Goal: Obtain resource: Download file/media

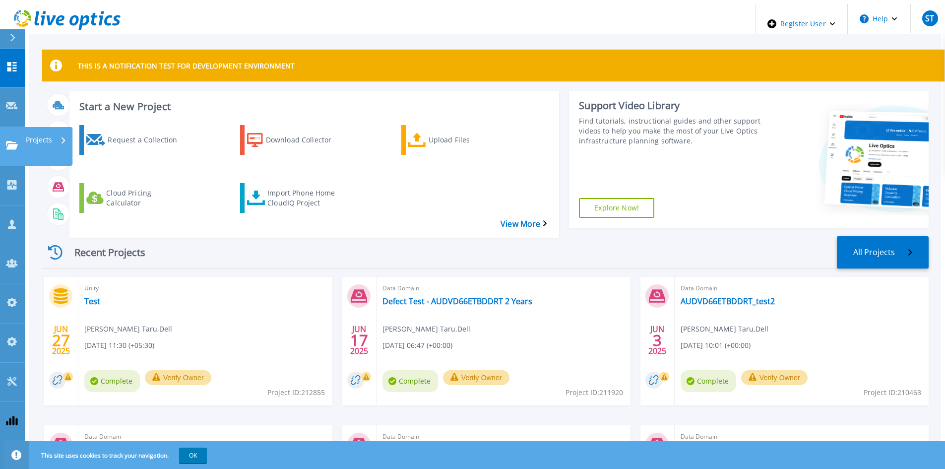
click at [11, 127] on link "Projects Projects" at bounding box center [12, 146] width 25 height 39
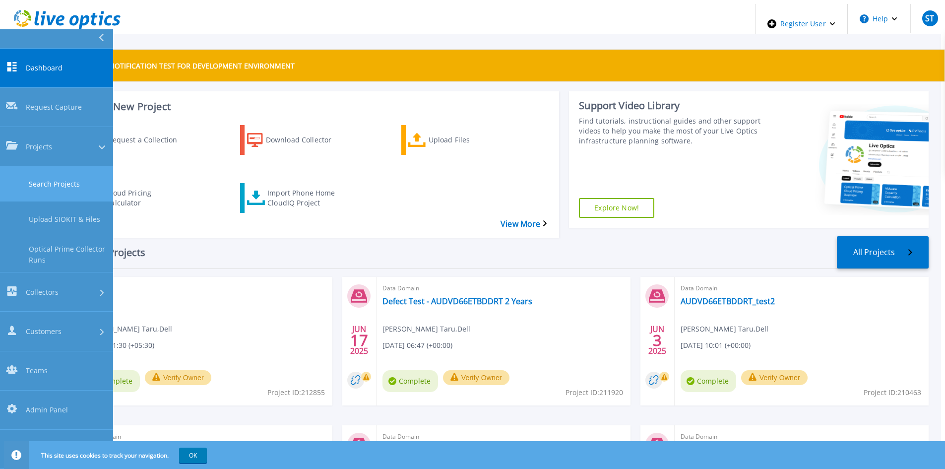
click at [33, 166] on link "Search Projects" at bounding box center [56, 183] width 113 height 35
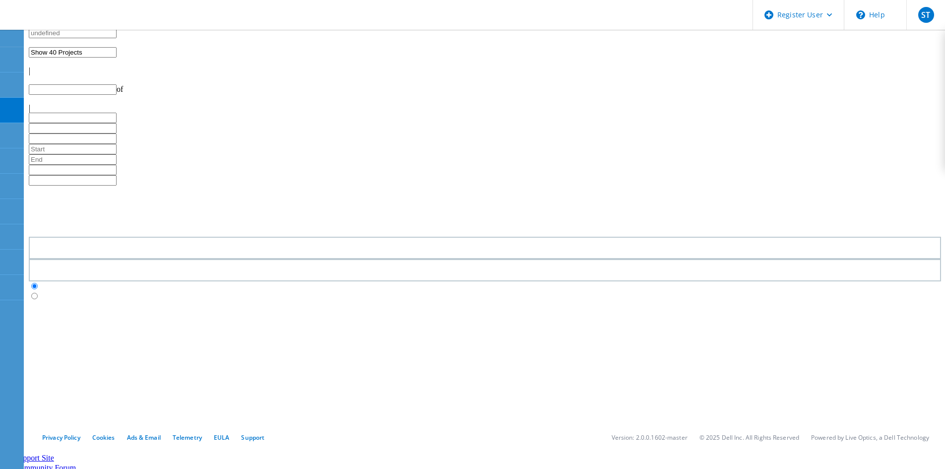
type input "1"
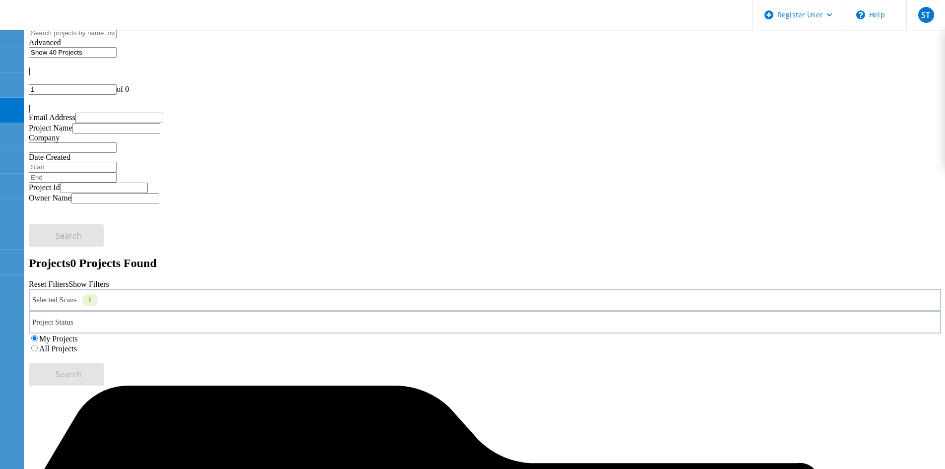
click at [77, 344] on label "All Projects" at bounding box center [58, 348] width 38 height 8
click at [38, 345] on input "All Projects" at bounding box center [34, 348] width 6 height 6
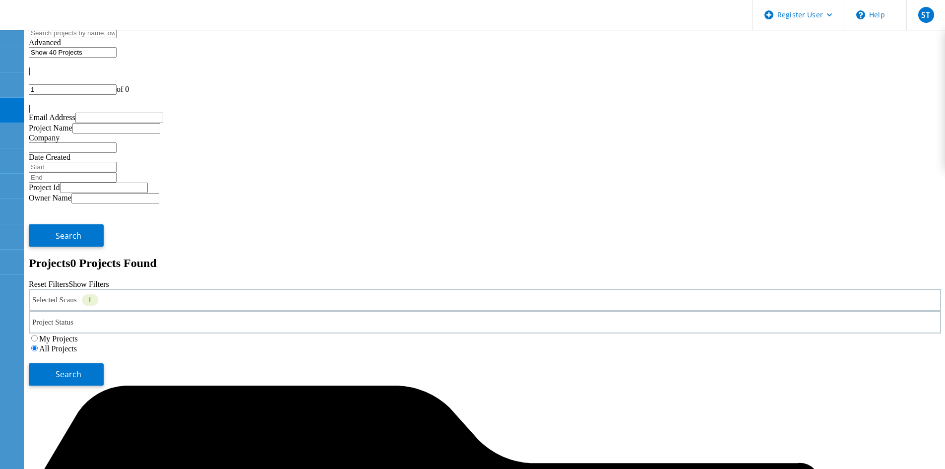
click at [151, 289] on div "Selected Scans 1" at bounding box center [485, 300] width 912 height 22
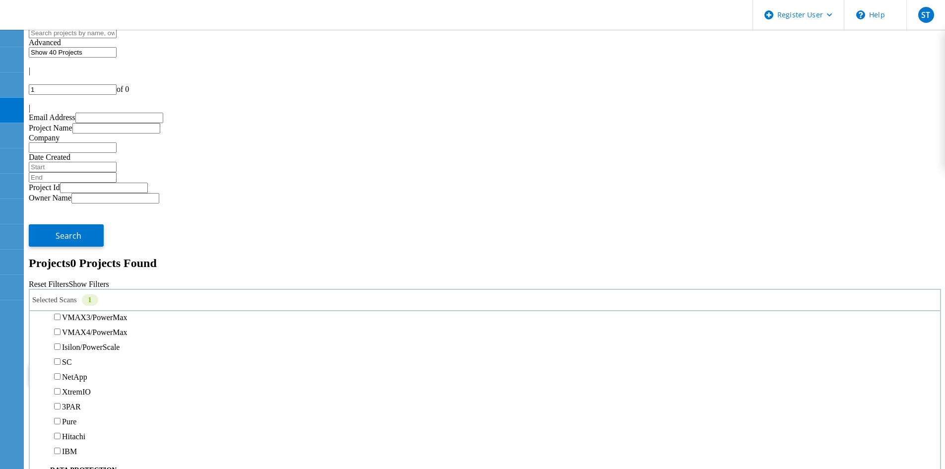
scroll to position [248, 0]
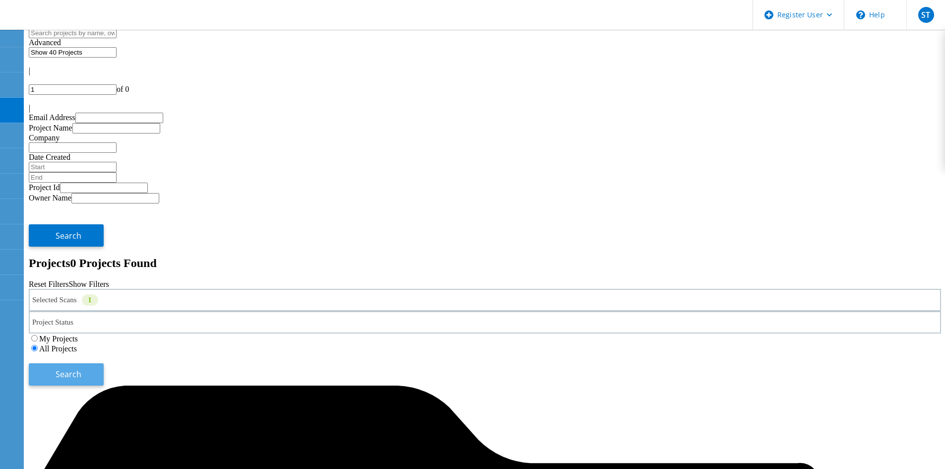
click at [104, 363] on button "Search" at bounding box center [66, 374] width 75 height 22
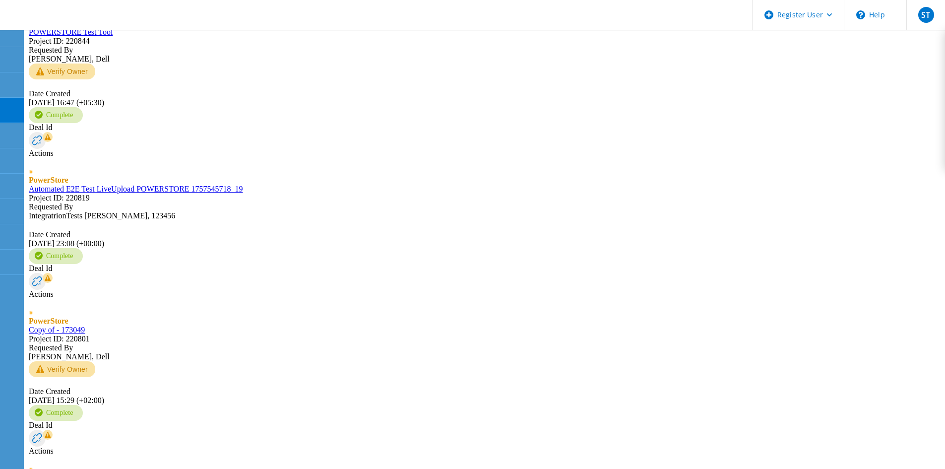
scroll to position [992, 0]
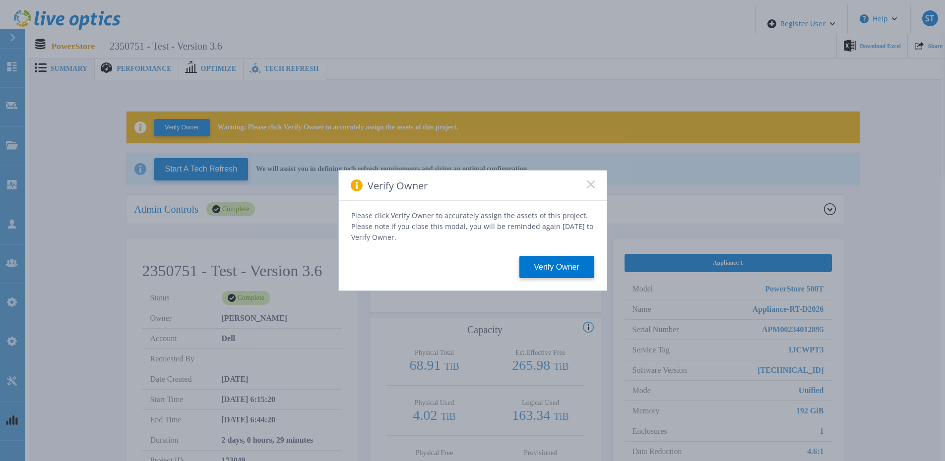
click at [588, 188] on icon at bounding box center [591, 185] width 8 height 8
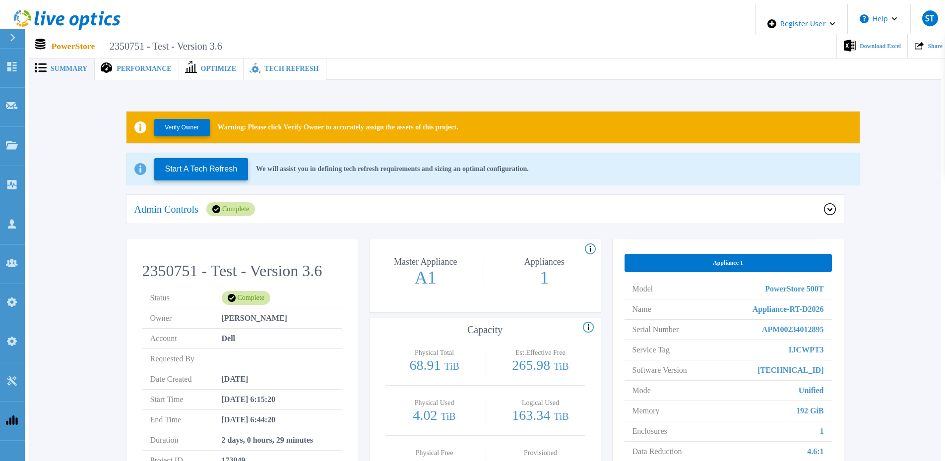
click at [429, 207] on div "Admin Controls Complete" at bounding box center [479, 209] width 690 height 14
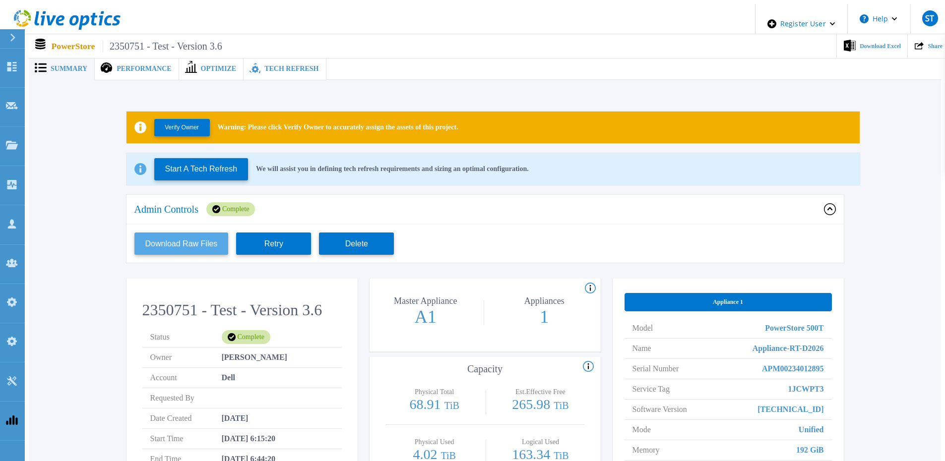
click at [200, 239] on button "Download Raw Files" at bounding box center [181, 244] width 94 height 22
